Goal: Task Accomplishment & Management: Complete application form

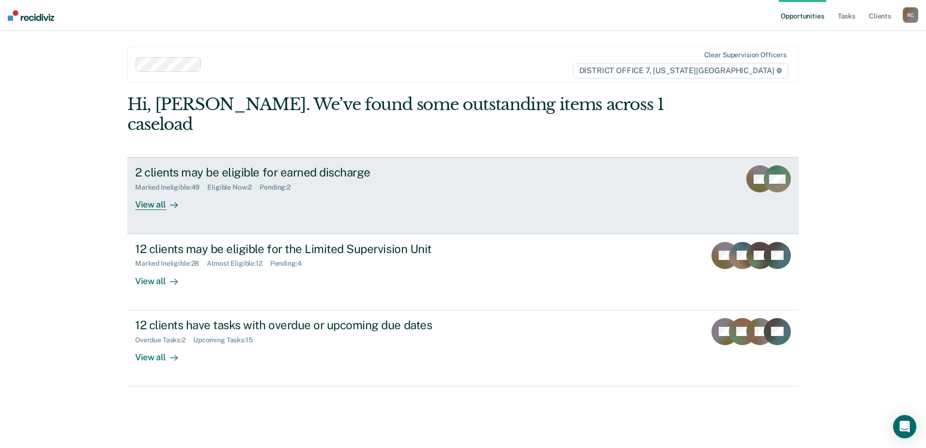
click at [341, 179] on div "2 clients may be eligible for earned discharge Marked Ineligible : 49 Eligible …" at bounding box center [316, 187] width 363 height 45
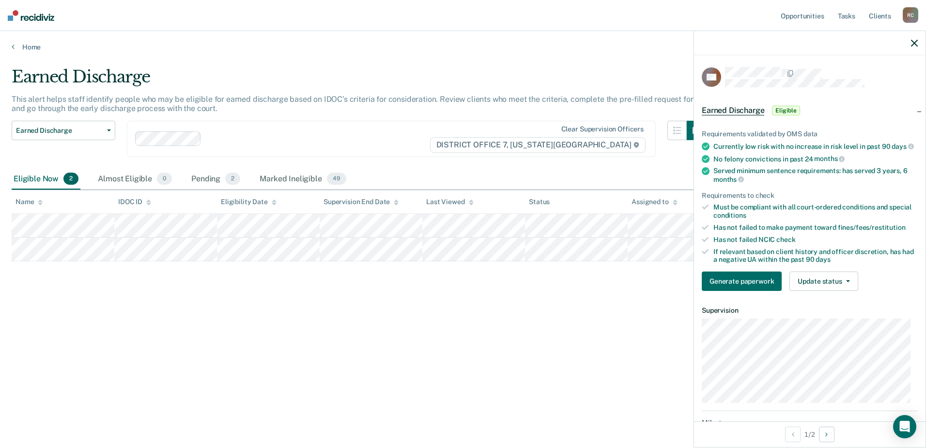
click at [817, 264] on div "If relevant based on client history and officer discretion, has had a negative …" at bounding box center [816, 256] width 204 height 16
click at [813, 285] on button "Update status" at bounding box center [824, 280] width 68 height 19
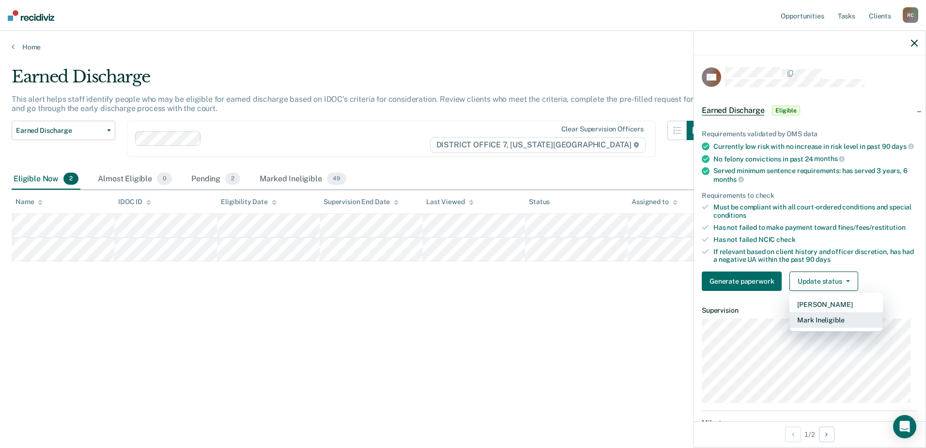
click at [827, 323] on button "Mark Ineligible" at bounding box center [836, 320] width 93 height 16
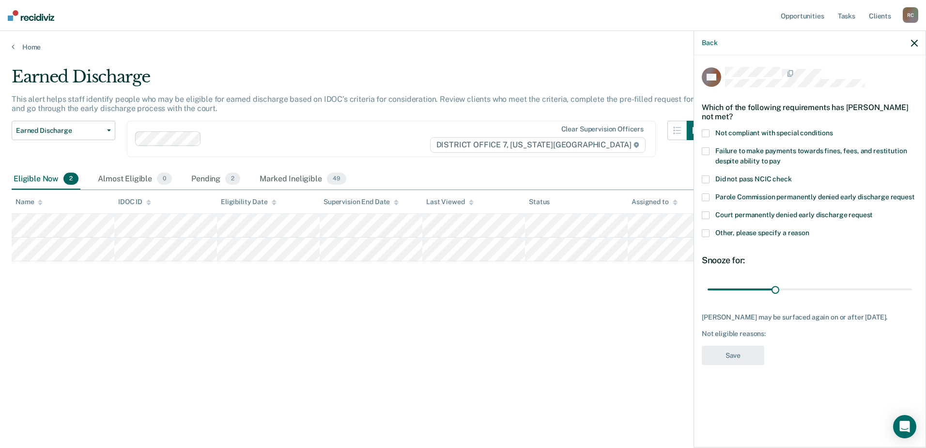
click at [707, 132] on span at bounding box center [706, 133] width 8 height 8
drag, startPoint x: 776, startPoint y: 289, endPoint x: 913, endPoint y: 287, distance: 136.6
type input "90"
click at [912, 287] on input "range" at bounding box center [810, 288] width 204 height 17
click at [734, 360] on button "Save" at bounding box center [733, 355] width 62 height 20
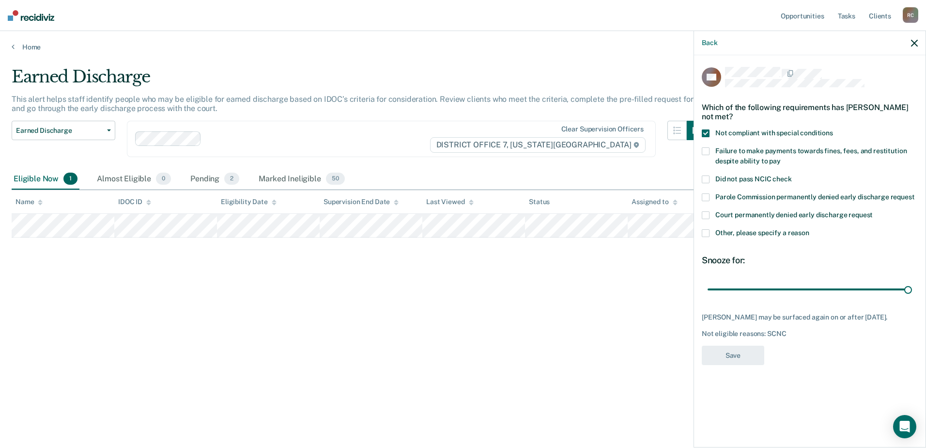
click at [615, 317] on div "Earned Discharge This alert helps staff identify people who may be eligible for…" at bounding box center [463, 221] width 903 height 308
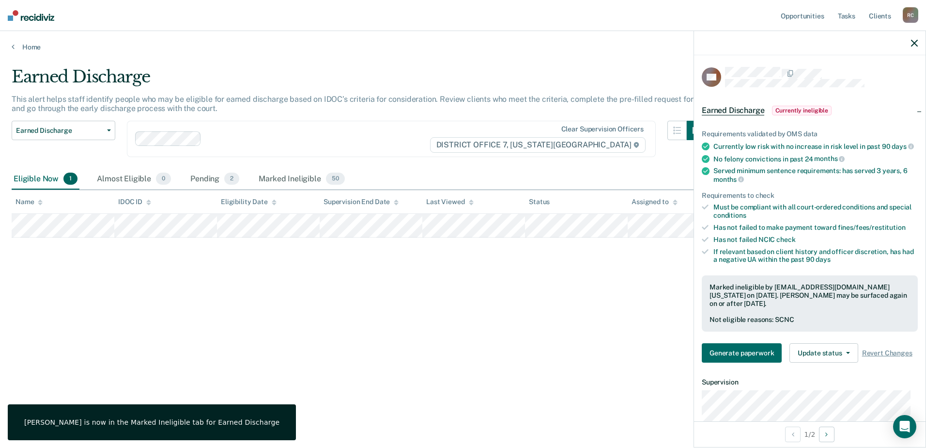
click at [912, 42] on icon "button" at bounding box center [914, 43] width 7 height 7
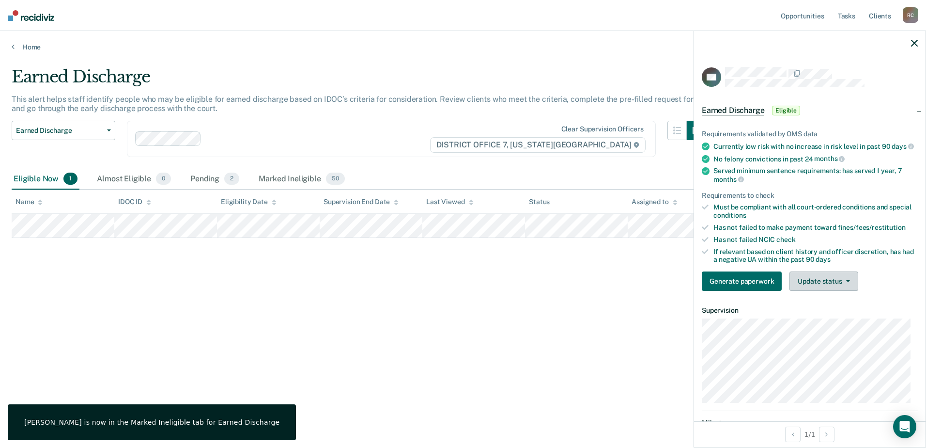
click at [841, 291] on button "Update status" at bounding box center [824, 280] width 68 height 19
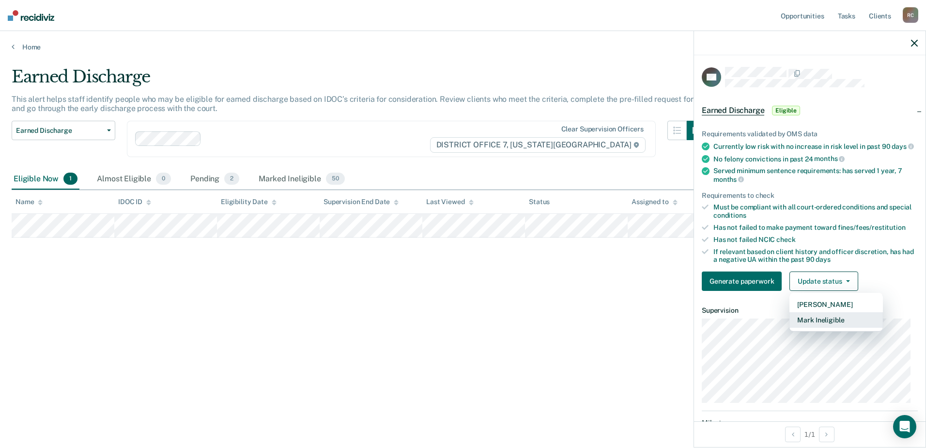
click at [836, 327] on button "Mark Ineligible" at bounding box center [836, 320] width 93 height 16
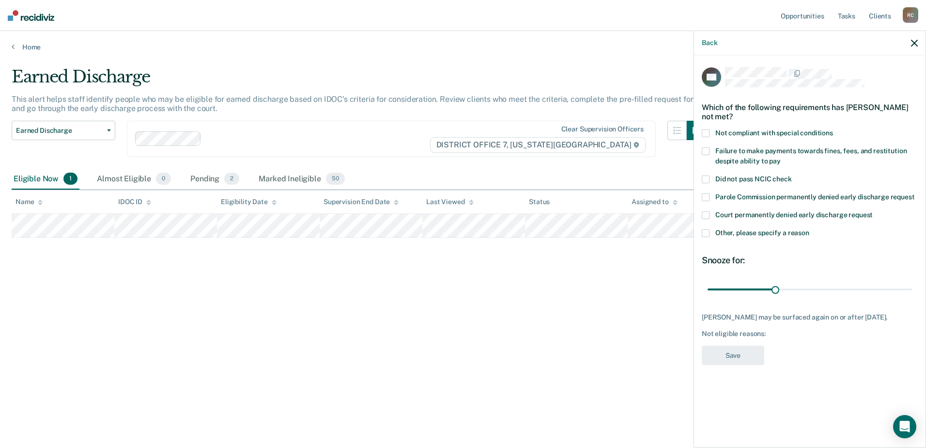
click at [709, 148] on span at bounding box center [706, 151] width 8 height 8
drag, startPoint x: 775, startPoint y: 290, endPoint x: 898, endPoint y: 290, distance: 123.5
click at [898, 290] on input "range" at bounding box center [810, 288] width 204 height 17
drag, startPoint x: 897, startPoint y: 286, endPoint x: 925, endPoint y: 287, distance: 28.1
type input "90"
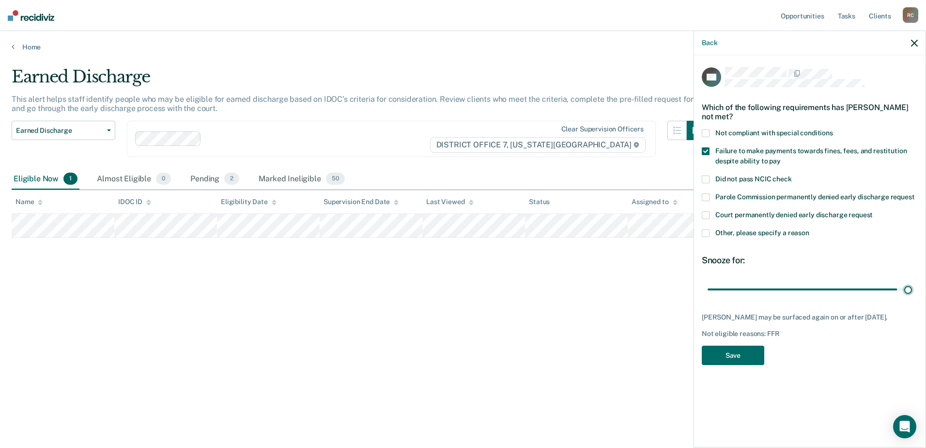
click at [912, 286] on input "range" at bounding box center [810, 288] width 204 height 17
click at [756, 359] on button "Save" at bounding box center [733, 355] width 62 height 20
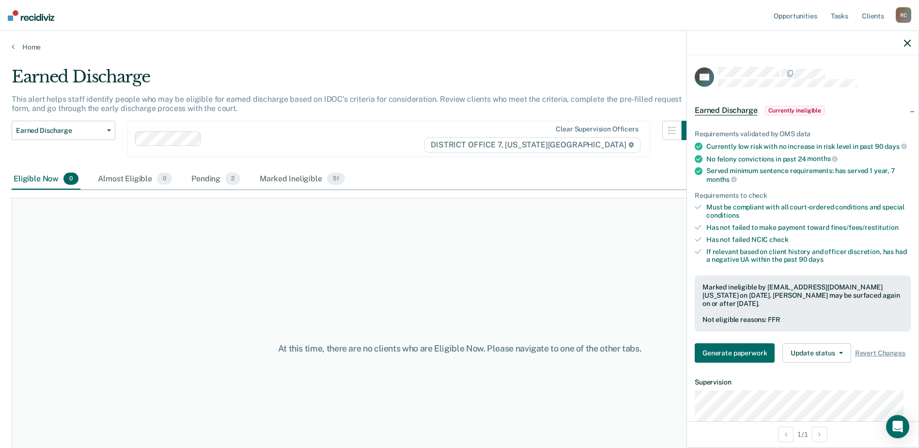
click at [915, 34] on div at bounding box center [803, 43] width 232 height 24
click at [909, 40] on icon "button" at bounding box center [907, 43] width 7 height 7
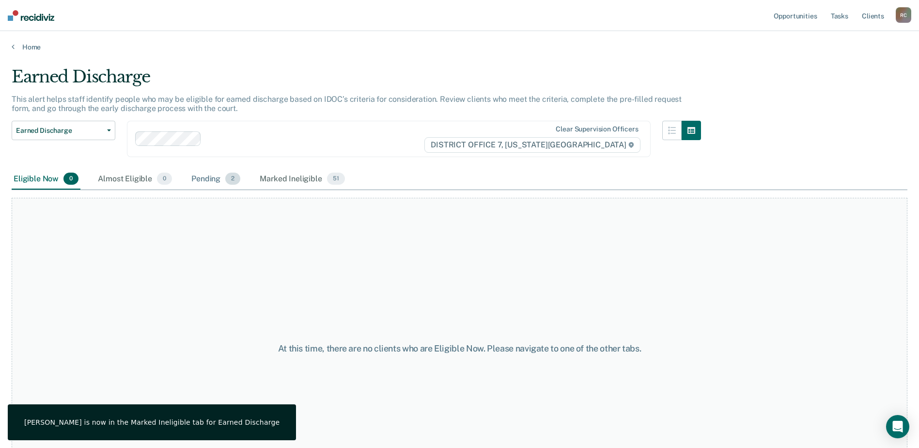
click at [229, 180] on span "2" at bounding box center [232, 178] width 15 height 13
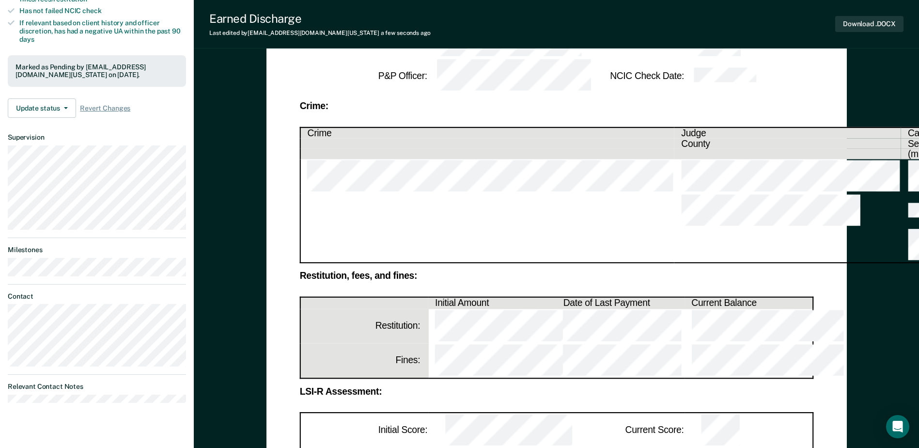
scroll to position [242, 0]
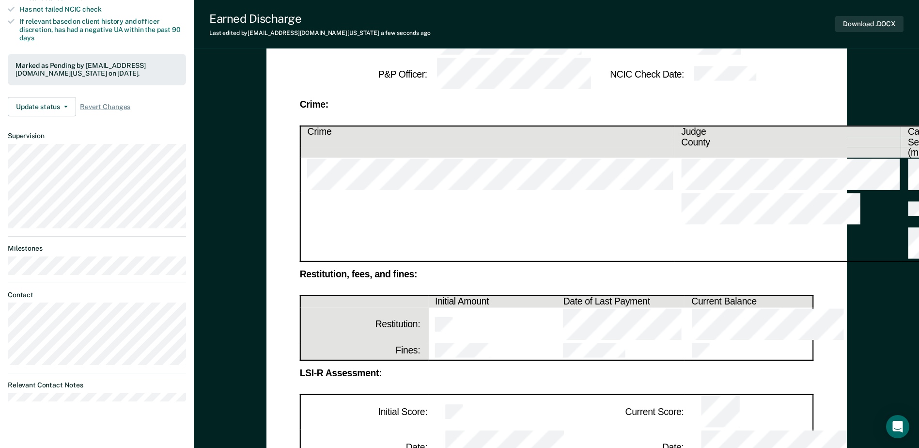
click at [700, 429] on td at bounding box center [748, 446] width 128 height 35
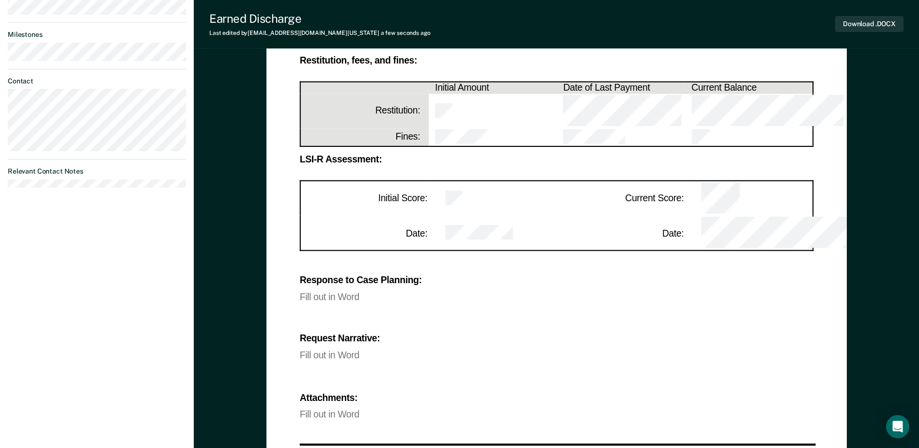
scroll to position [407, 0]
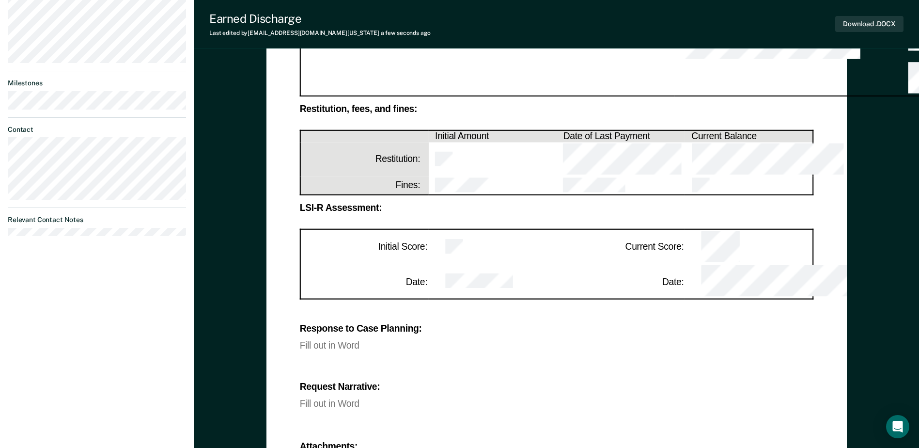
click at [351, 341] on div "Fill out in Word" at bounding box center [556, 345] width 514 height 8
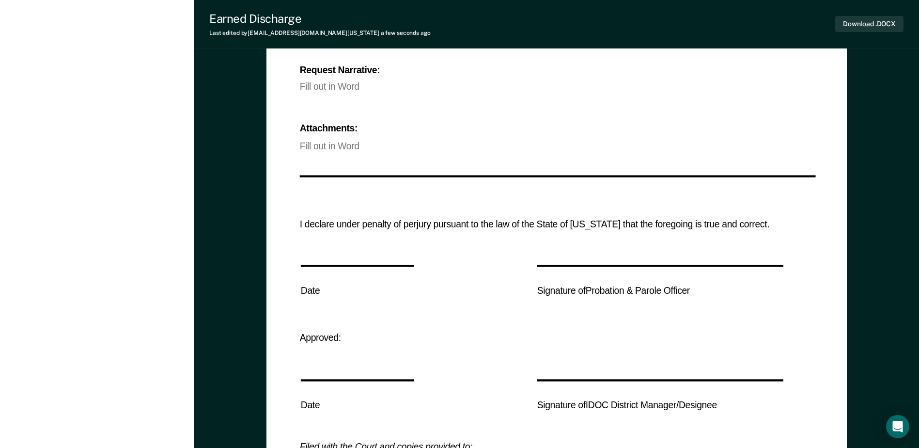
scroll to position [746, 0]
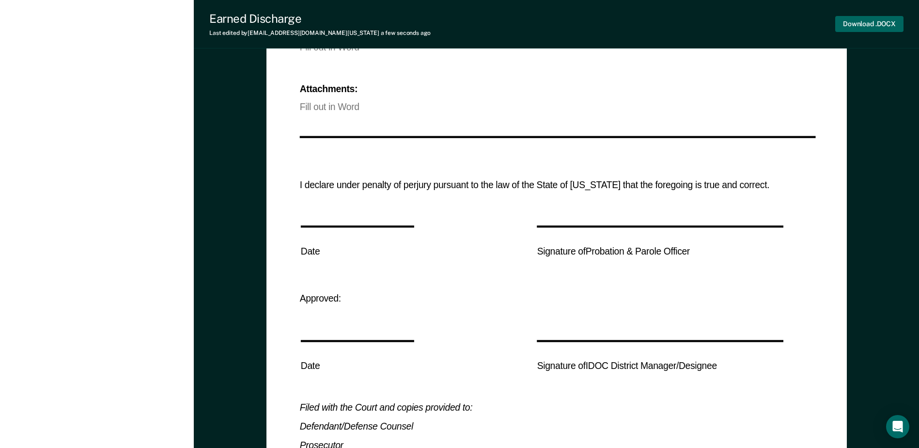
click at [872, 18] on button "Download .DOCX" at bounding box center [869, 24] width 68 height 16
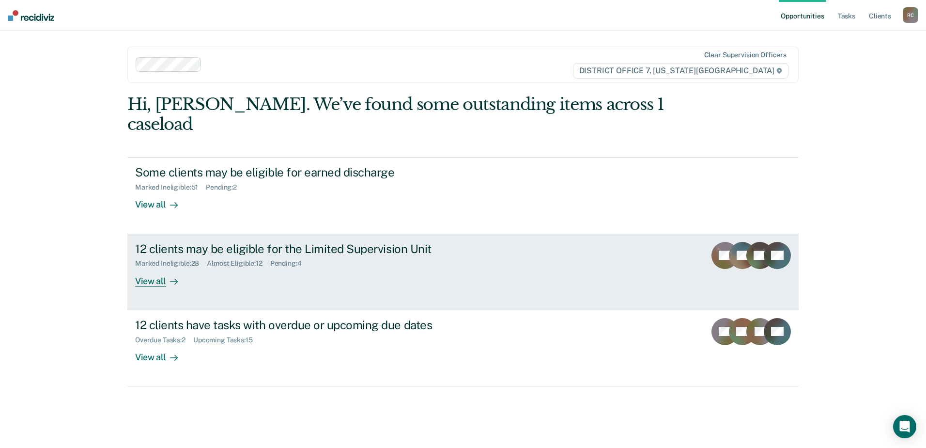
click at [369, 248] on div "12 clients may be eligible for the Limited Supervision Unit Marked Ineligible :…" at bounding box center [316, 264] width 363 height 45
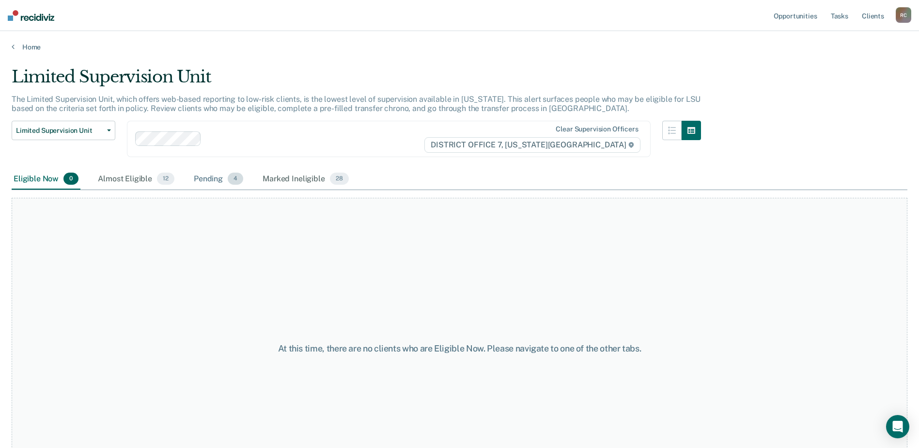
click at [206, 177] on div "Pending 4" at bounding box center [218, 179] width 53 height 21
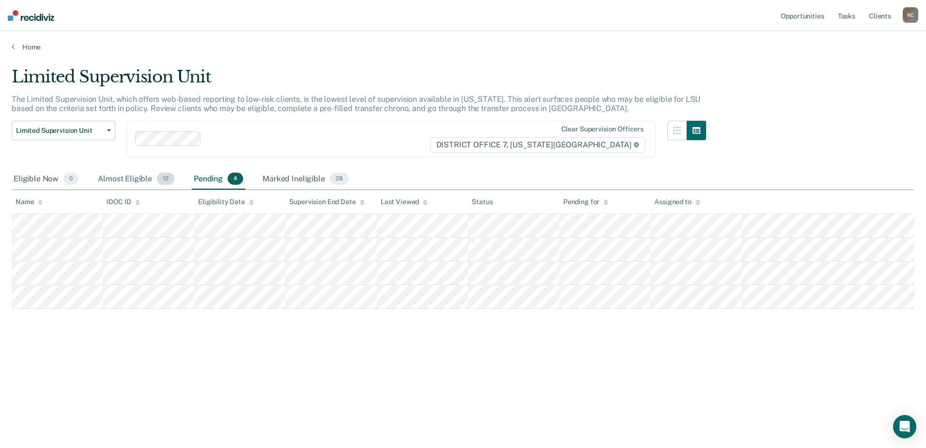
click at [155, 176] on div "Almost Eligible 12" at bounding box center [136, 179] width 80 height 21
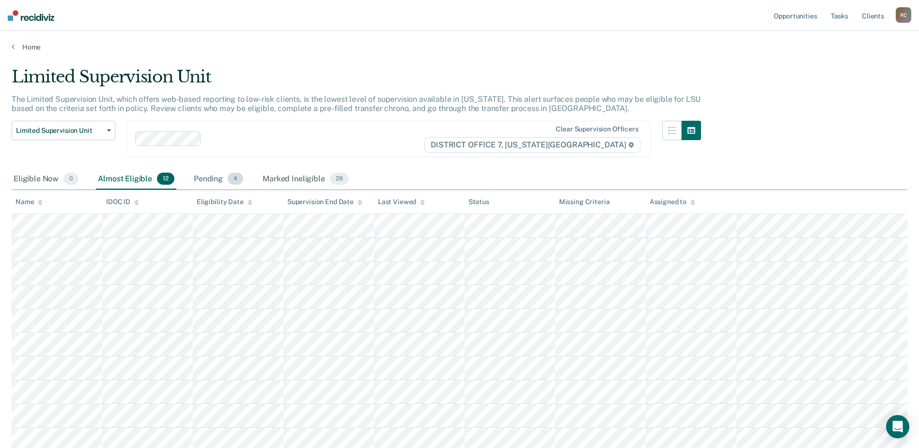
click at [206, 181] on div "Pending 4" at bounding box center [218, 179] width 53 height 21
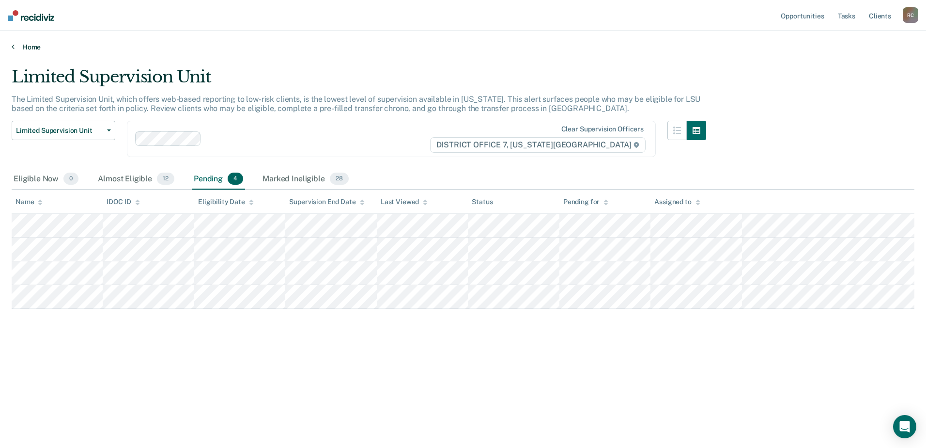
click at [23, 44] on link "Home" at bounding box center [463, 47] width 903 height 9
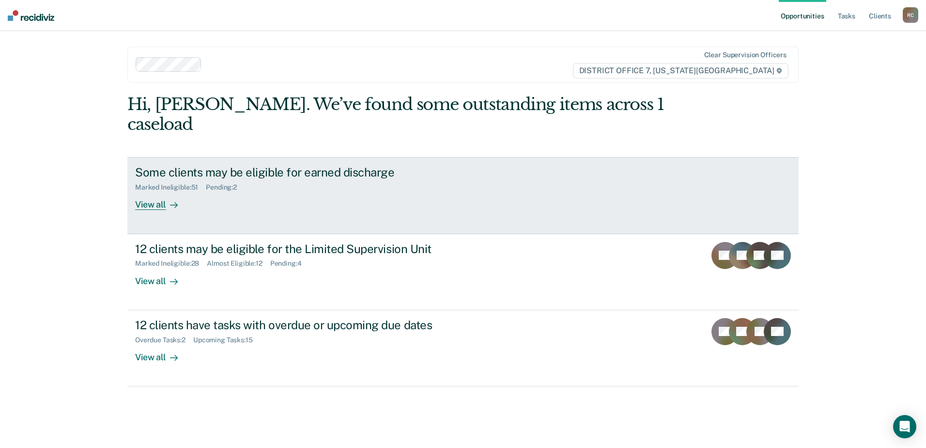
click at [318, 179] on div "Marked Ineligible : 51 Pending : 2" at bounding box center [305, 185] width 340 height 12
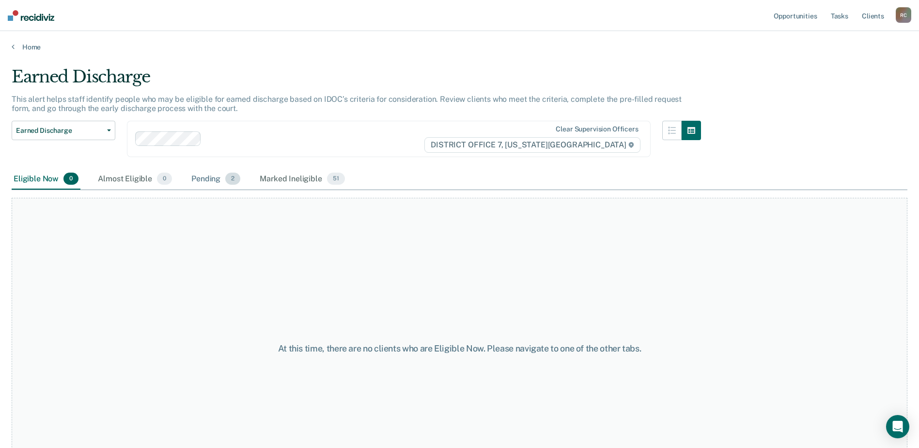
click at [223, 175] on div "Pending 2" at bounding box center [215, 179] width 53 height 21
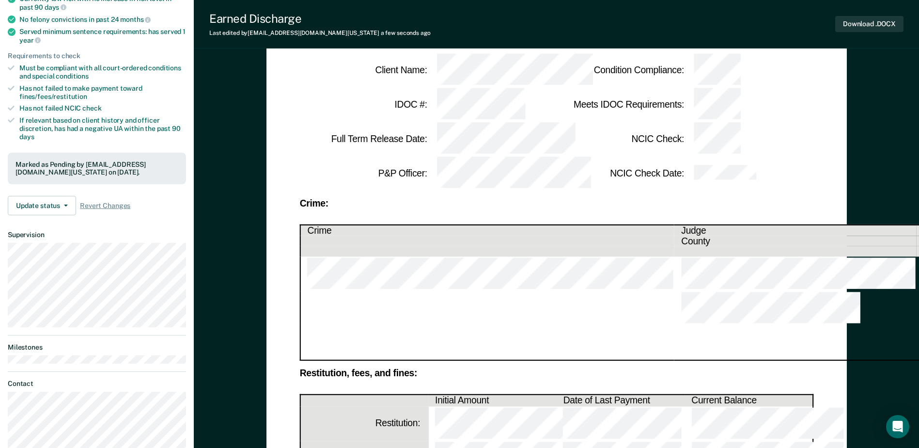
scroll to position [145, 0]
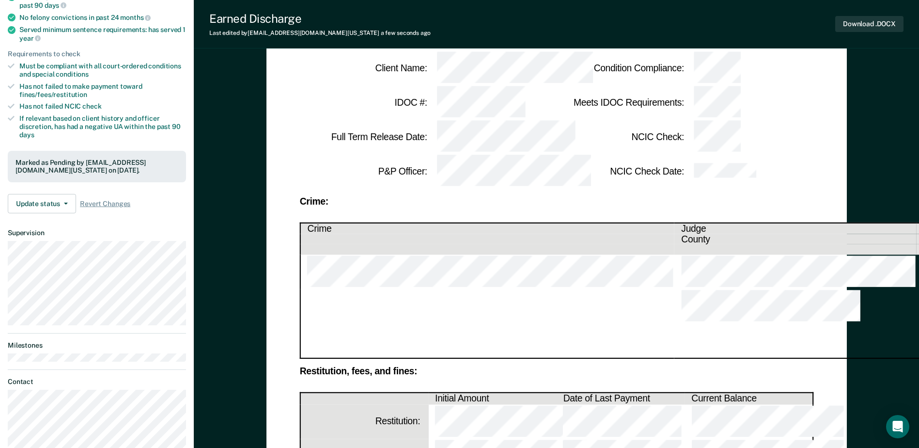
click at [708, 254] on tr at bounding box center [765, 271] width 930 height 34
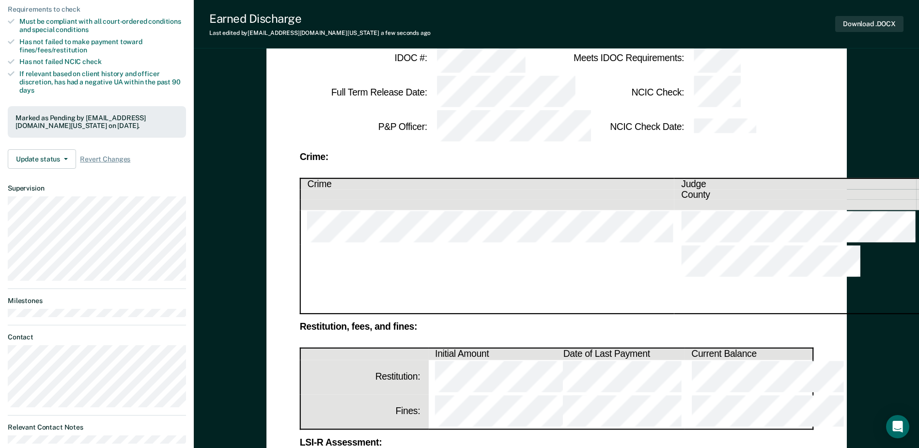
scroll to position [242, 0]
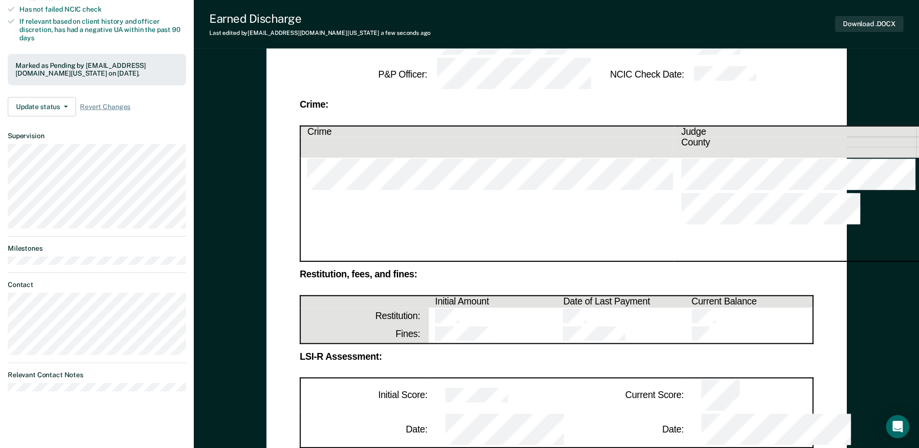
click at [444, 377] on td at bounding box center [492, 394] width 128 height 35
click at [462, 412] on td at bounding box center [492, 429] width 128 height 35
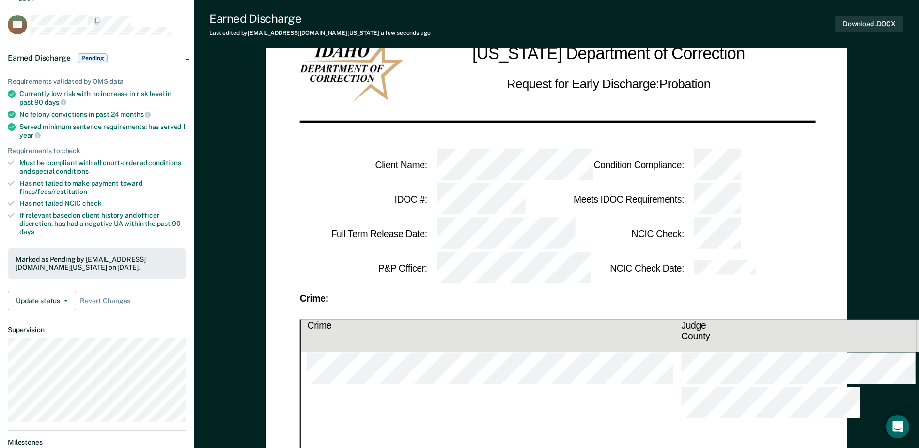
scroll to position [0, 0]
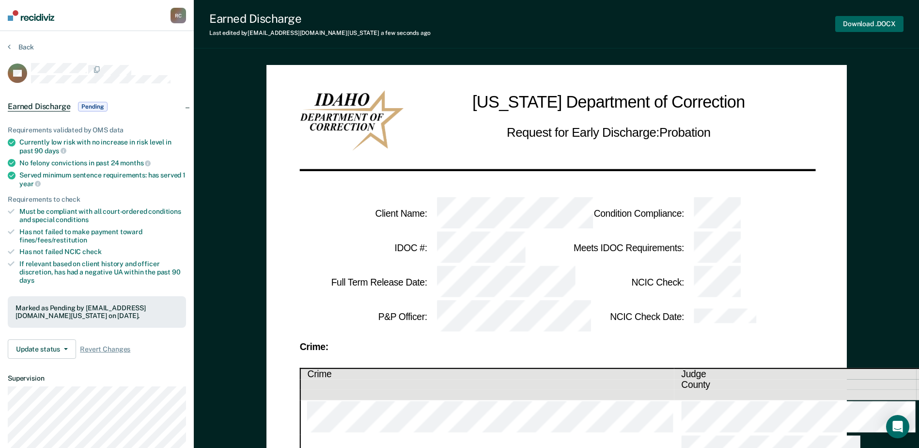
click at [873, 23] on button "Download .DOCX" at bounding box center [869, 24] width 68 height 16
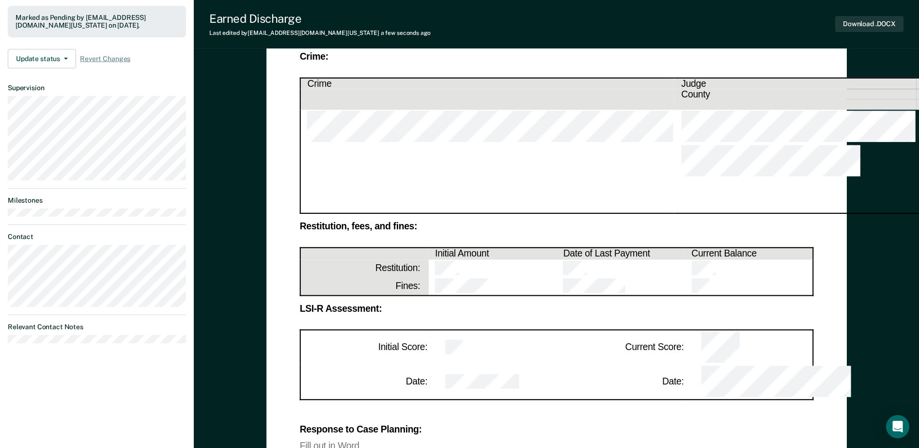
scroll to position [145, 0]
